Goal: Information Seeking & Learning: Learn about a topic

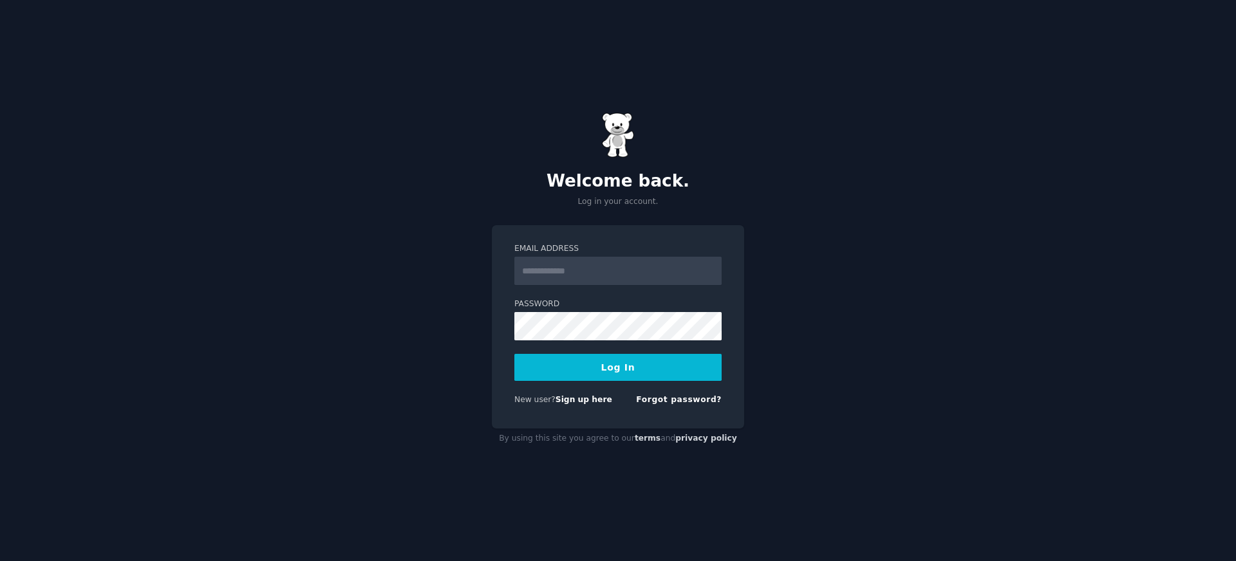
click at [0, 561] on com-1password-button at bounding box center [0, 561] width 0 height 0
type input "**********"
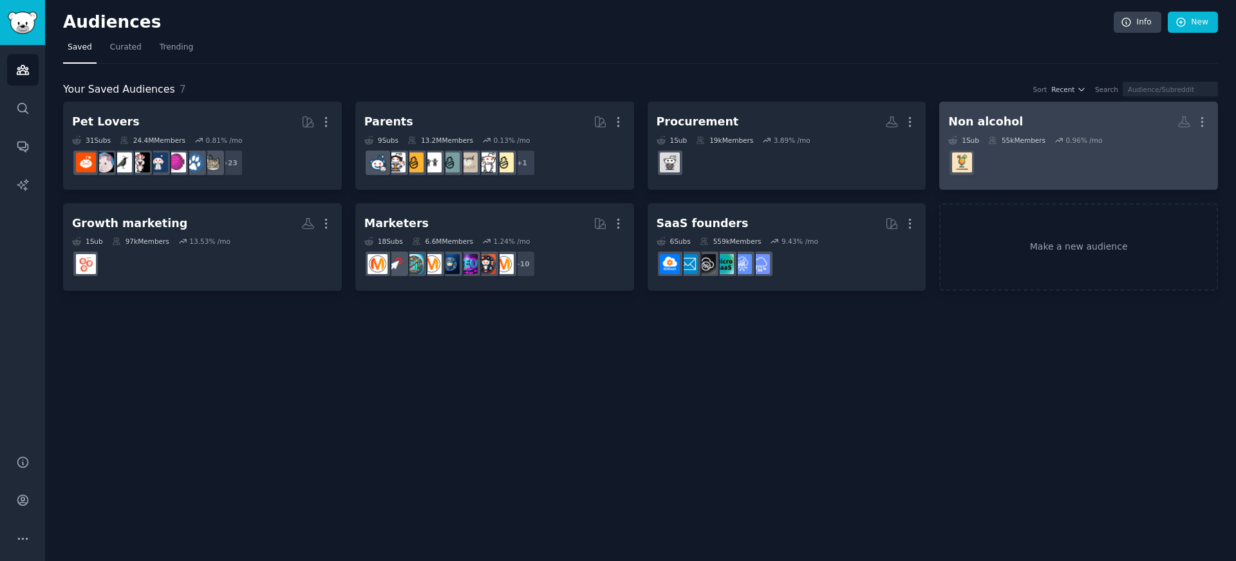
click at [990, 121] on div "Non alcohol" at bounding box center [985, 122] width 75 height 16
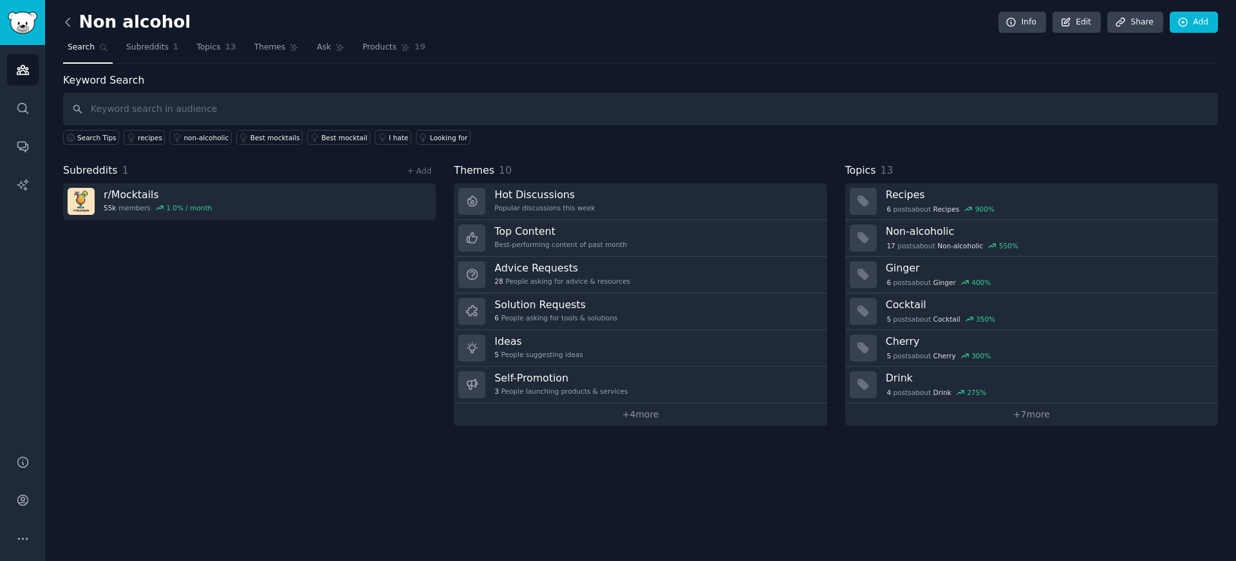
click at [64, 21] on icon at bounding box center [68, 22] width 14 height 14
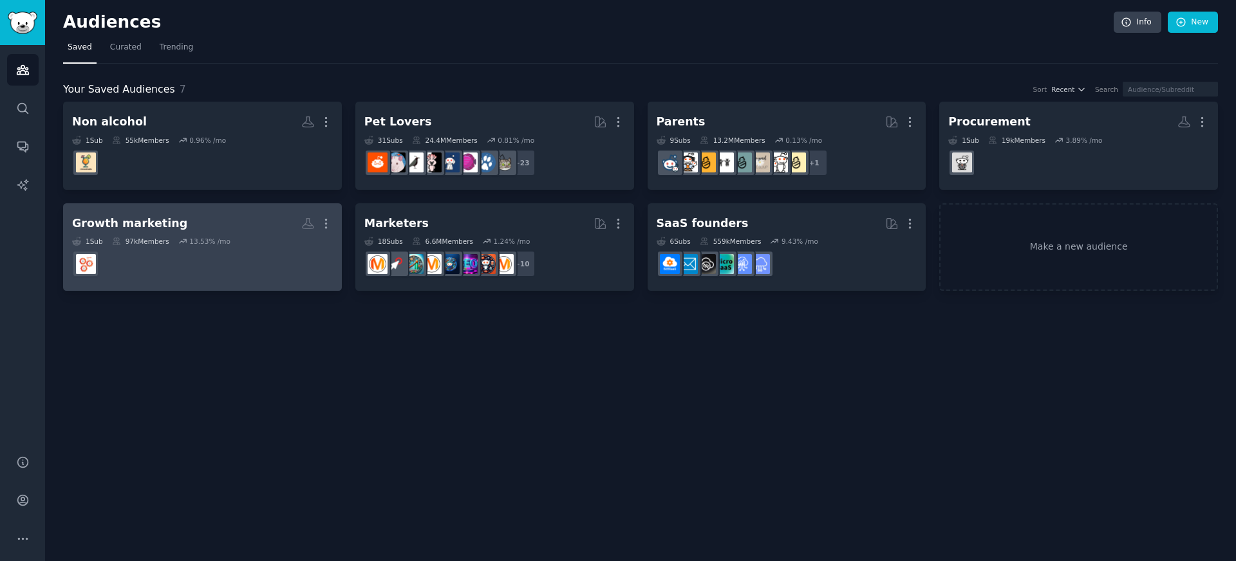
click at [197, 228] on h2 "Growth marketing More" at bounding box center [202, 223] width 261 height 23
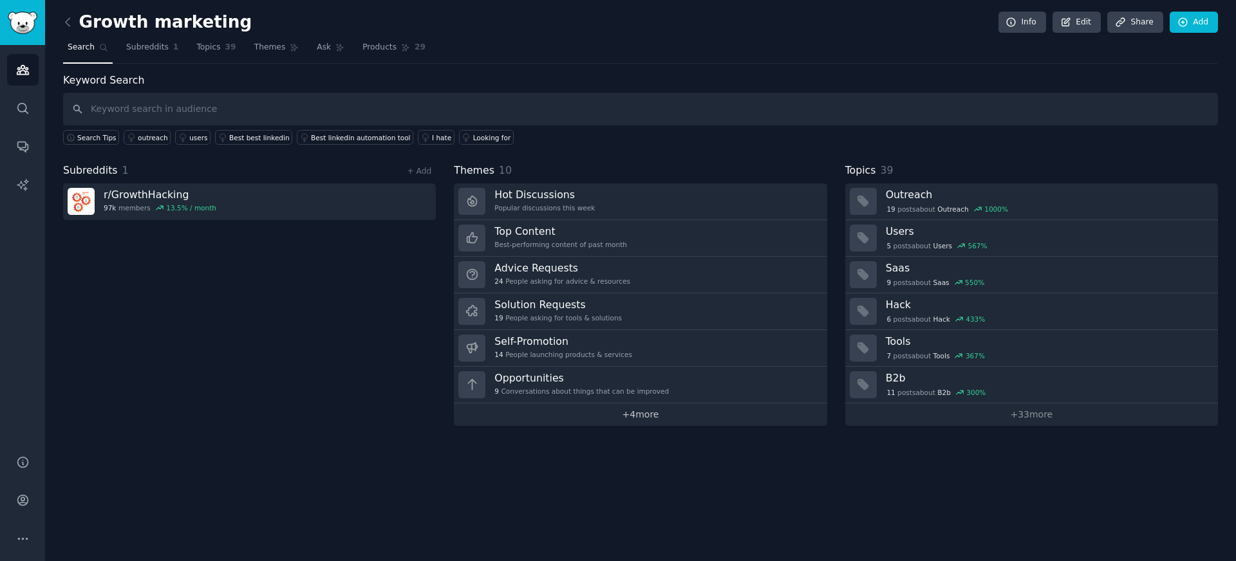
click at [631, 418] on link "+ 4 more" at bounding box center [640, 415] width 373 height 23
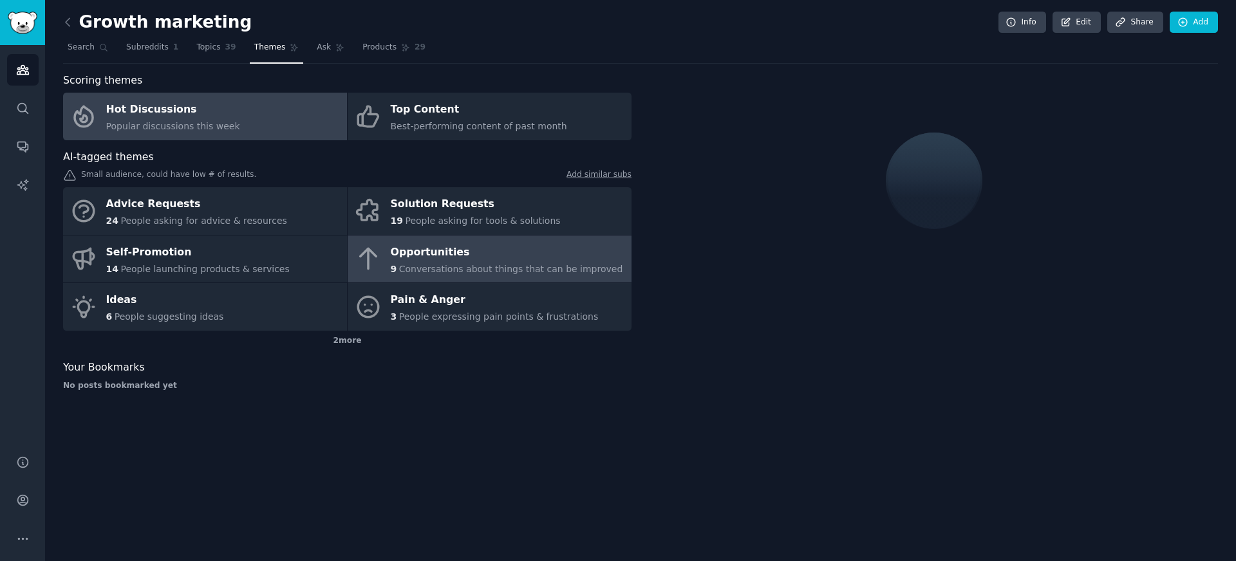
click at [494, 250] on div "Opportunities" at bounding box center [507, 252] width 232 height 21
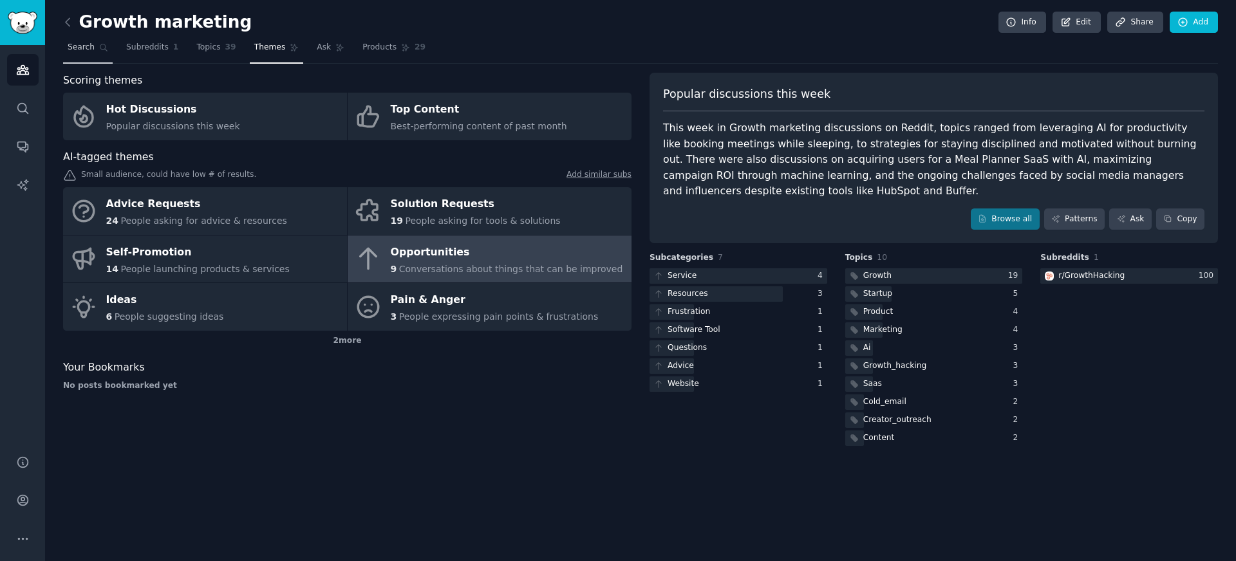
click at [75, 48] on span "Search" at bounding box center [81, 48] width 27 height 12
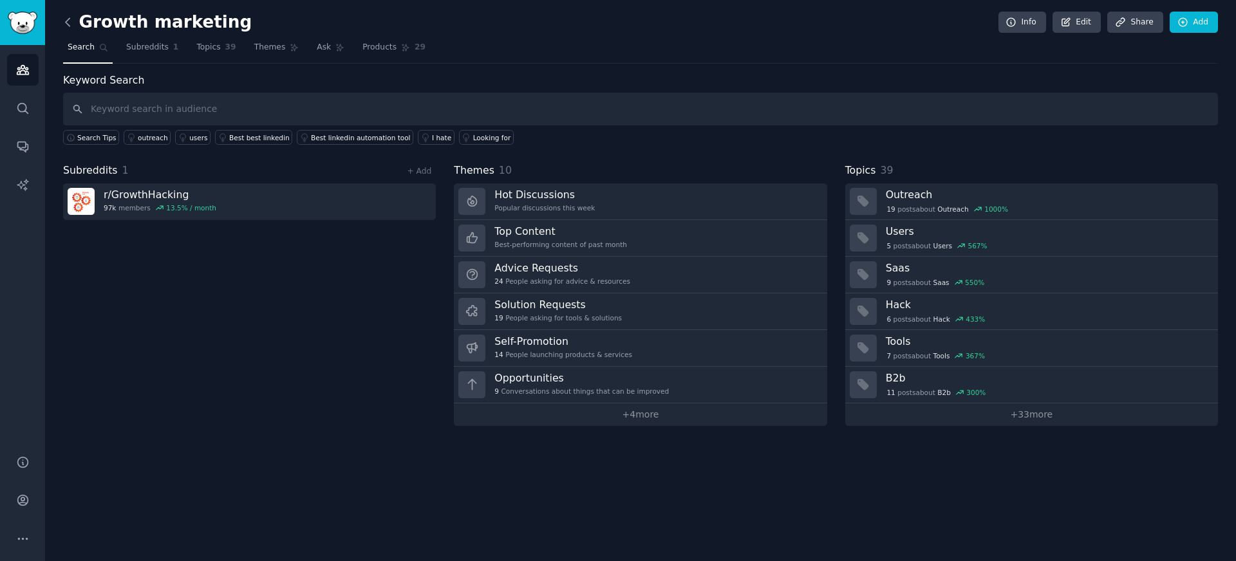
click at [67, 26] on icon at bounding box center [68, 22] width 14 height 14
